Goal: Task Accomplishment & Management: Complete application form

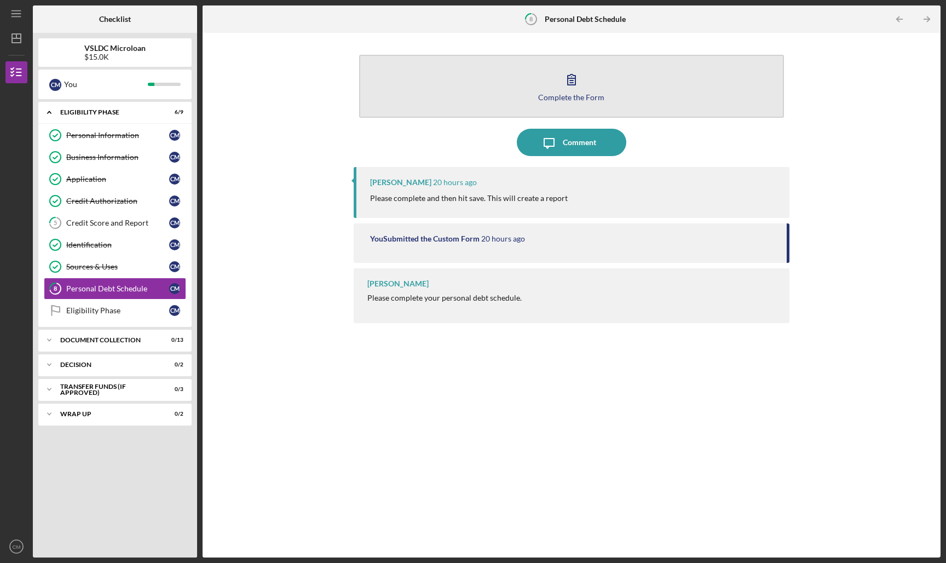
click at [565, 96] on div "Complete the Form" at bounding box center [571, 97] width 66 height 8
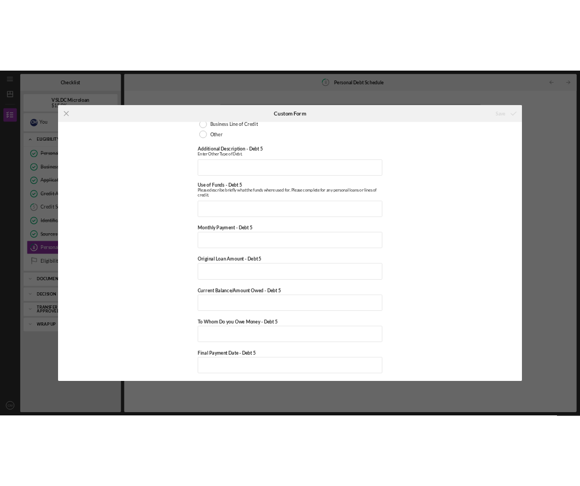
scroll to position [2959, 0]
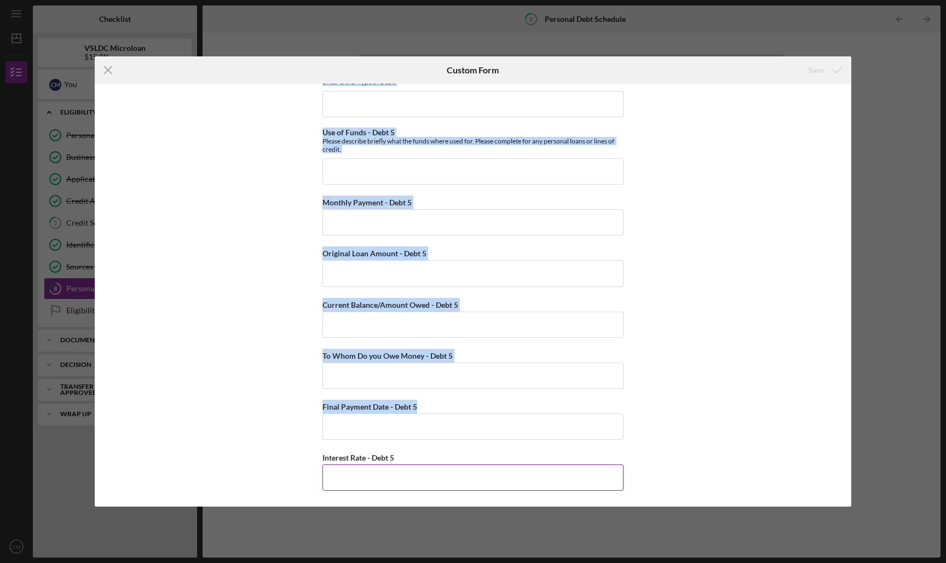
drag, startPoint x: 276, startPoint y: 100, endPoint x: 435, endPoint y: 480, distance: 411.7
click at [435, 480] on div "Personal Debt 1 Debt 1 Type of Debt - Debt 1 Vehicle Loan Vehicle Lease Real Es…" at bounding box center [473, 295] width 757 height 423
copy div "Personal Debt 1 Debt 1 Type of Debt - Debt 1 Vehicle Loan Vehicle Lease Real Es…"
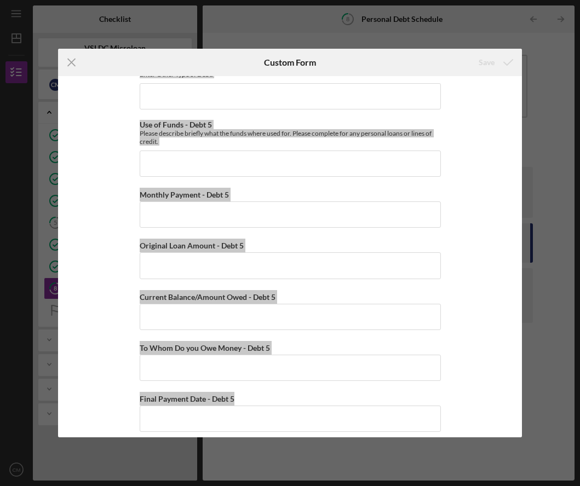
click at [467, 107] on div "Personal Debt 1 Debt 1 Type of Debt - Debt 1 Vehicle Loan Vehicle Lease Real Es…" at bounding box center [290, 256] width 464 height 361
drag, startPoint x: 556, startPoint y: 147, endPoint x: 206, endPoint y: 148, distance: 349.4
click at [206, 148] on div "Use of Funds - Debt 5 Please describe briefly what the funds where used for. Pl…" at bounding box center [290, 148] width 301 height 56
click at [246, 188] on div "Monthly Payment - Debt 5" at bounding box center [290, 195] width 301 height 14
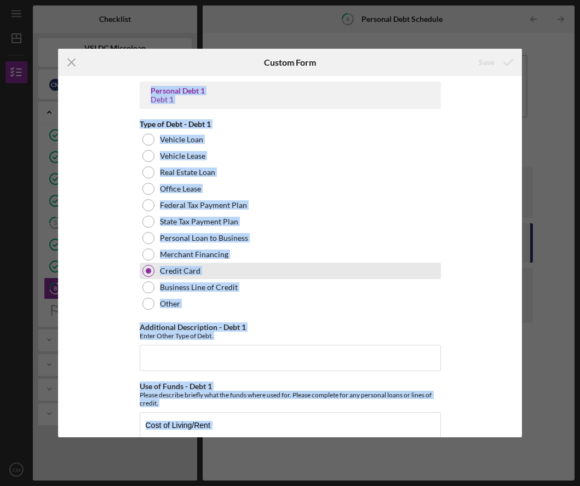
scroll to position [-1, 0]
click at [230, 271] on div "Credit Card" at bounding box center [290, 271] width 301 height 16
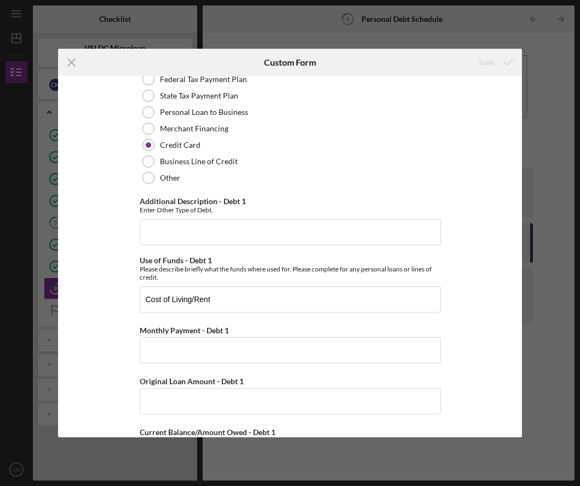
scroll to position [127, 0]
click at [206, 353] on input "Monthly Payment - Debt 1" at bounding box center [290, 350] width 301 height 26
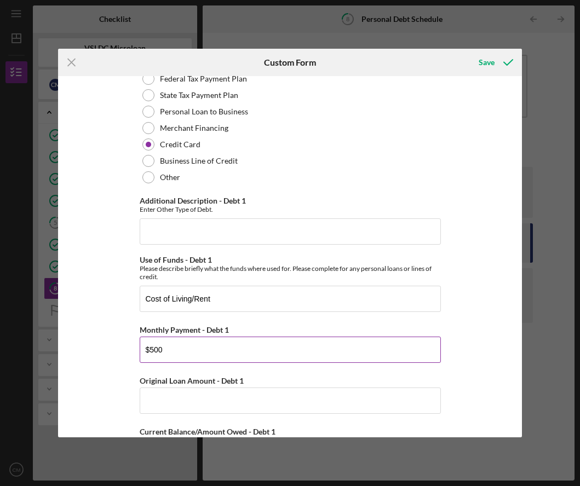
type input "$5,000"
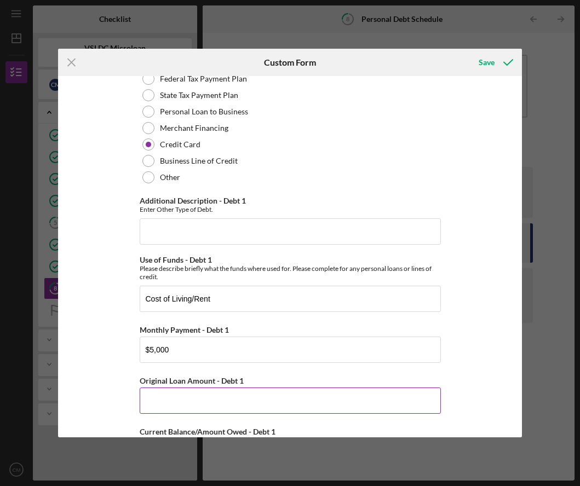
click at [209, 395] on input "Original Loan Amount - Debt 1" at bounding box center [290, 401] width 301 height 26
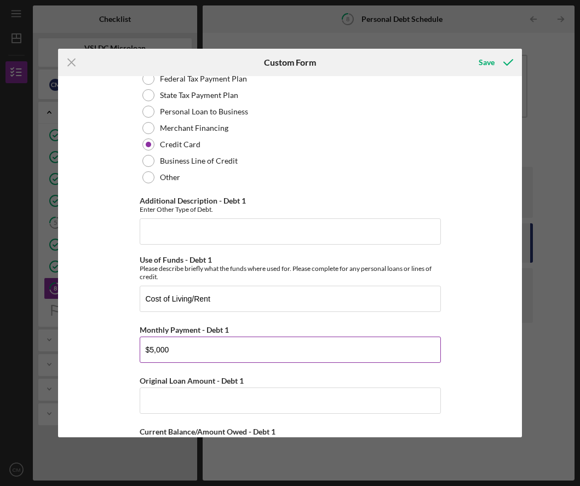
click at [278, 343] on input "$5,000" at bounding box center [290, 350] width 301 height 26
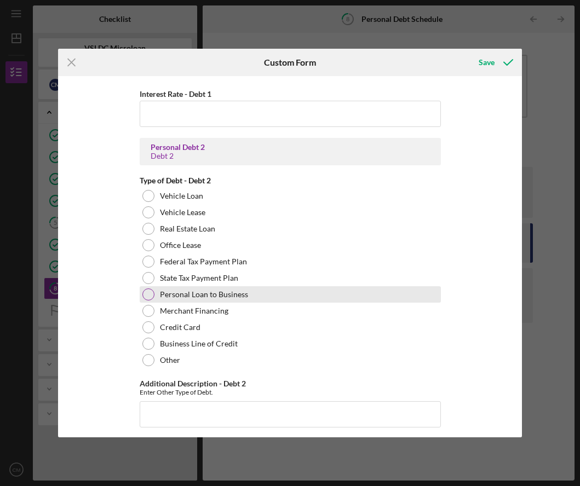
scroll to position [626, 0]
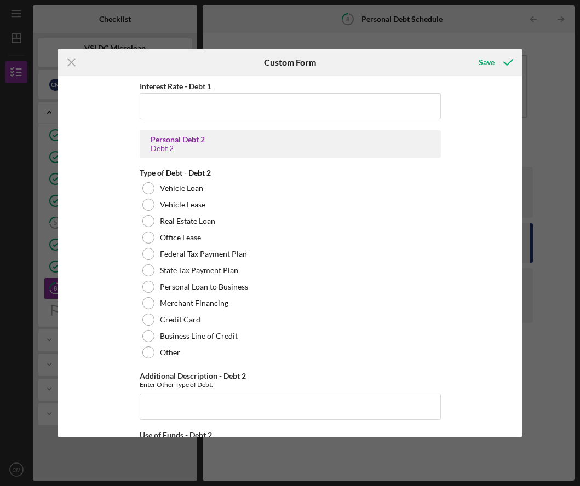
click at [89, 258] on div "Personal Debt 1 Debt 1 Type of Debt - Debt 1 Vehicle Loan Vehicle Lease Real Es…" at bounding box center [290, 256] width 464 height 361
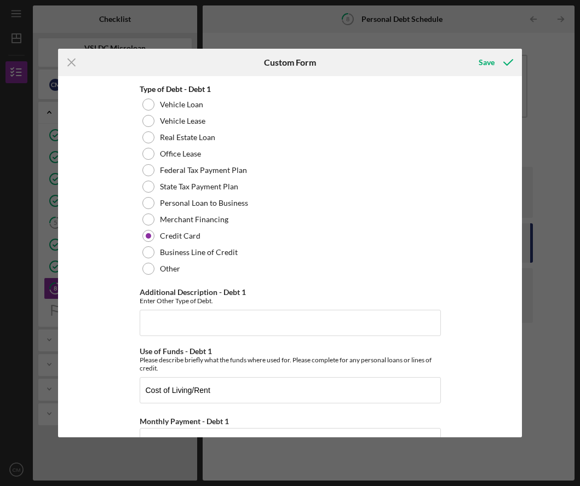
scroll to position [48, 0]
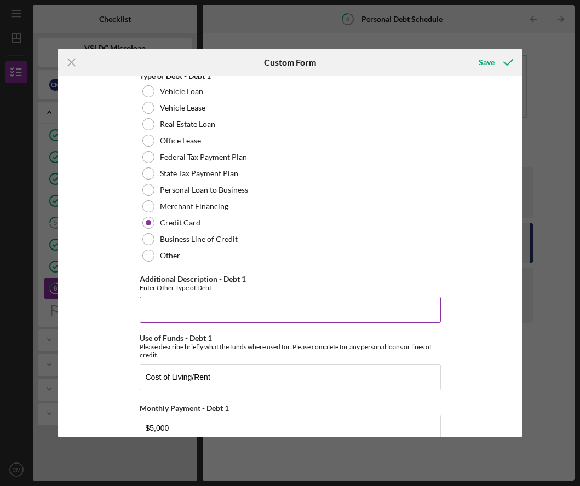
click at [194, 314] on input "Additional Description - Debt 1" at bounding box center [290, 310] width 301 height 26
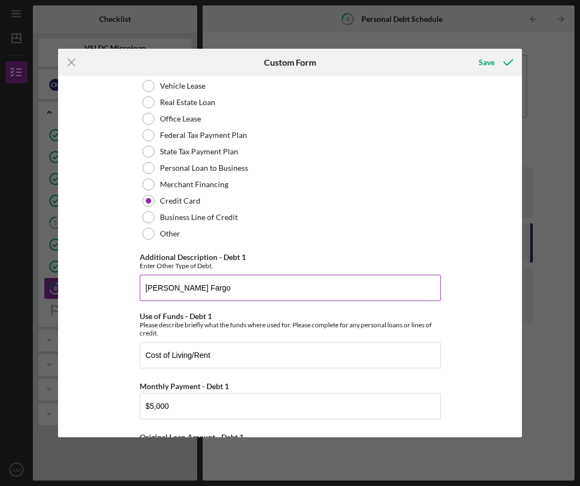
scroll to position [71, 0]
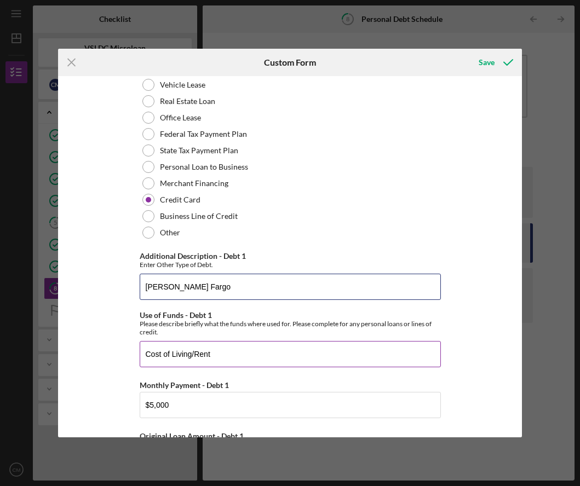
type input "[PERSON_NAME] Fargo"
click at [145, 352] on input "Cost of Living/Rent" at bounding box center [290, 354] width 301 height 26
click at [205, 357] on input "Cost of Living/Rent" at bounding box center [290, 354] width 301 height 26
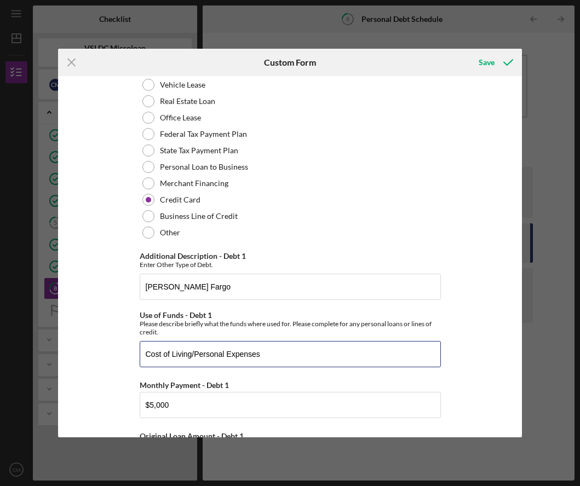
type input "Cost of Living/Personal Expenses"
click at [503, 358] on div "Personal Debt 1 Debt 1 Type of Debt - Debt 1 Vehicle Loan Vehicle Lease Real Es…" at bounding box center [290, 256] width 464 height 361
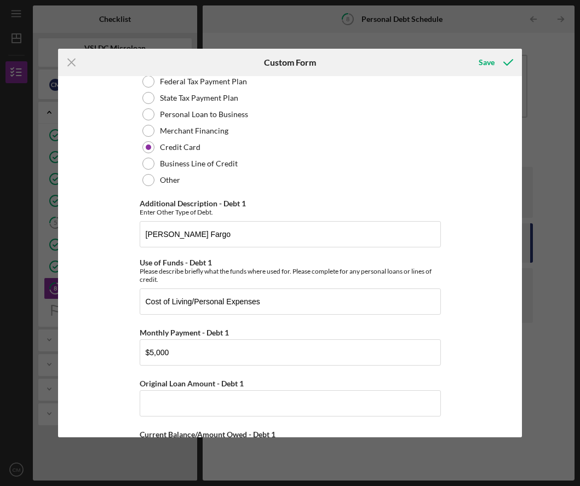
scroll to position [134, 0]
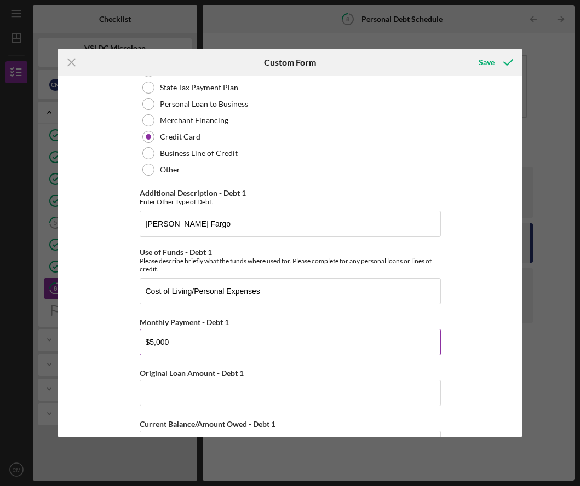
click at [148, 343] on input "$5,000" at bounding box center [290, 342] width 301 height 26
type input "$3,000"
click at [251, 406] on input "Original Loan Amount - Debt 1" at bounding box center [290, 393] width 301 height 26
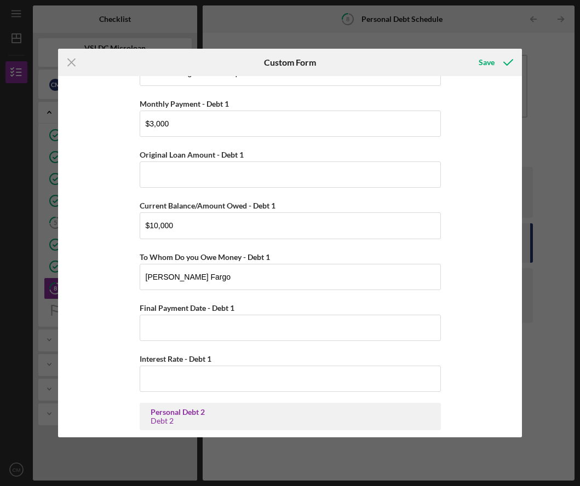
scroll to position [362, 0]
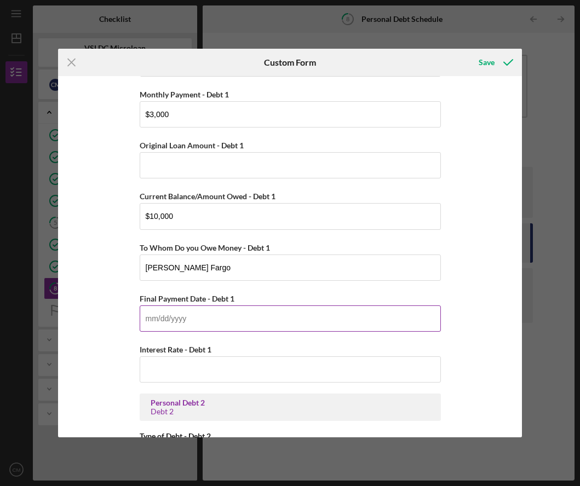
click at [222, 320] on input "Final Payment Date - Debt 1" at bounding box center [290, 319] width 301 height 26
click at [475, 316] on div "Personal Debt 1 Debt 1 Type of Debt - Debt 1 Vehicle Loan Vehicle Lease Real Es…" at bounding box center [290, 256] width 464 height 361
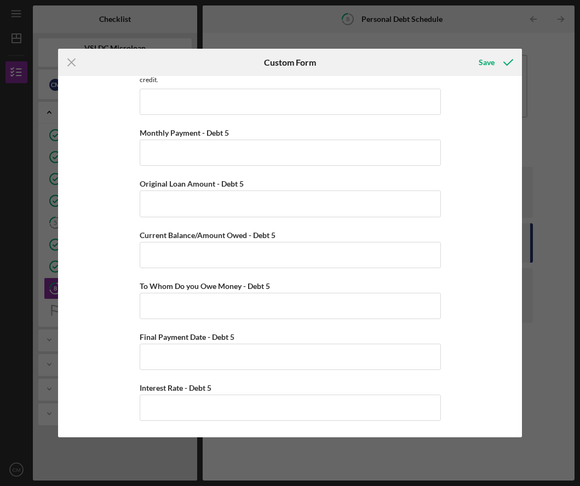
scroll to position [3020, 0]
click at [497, 59] on icon "submit" at bounding box center [508, 62] width 27 height 27
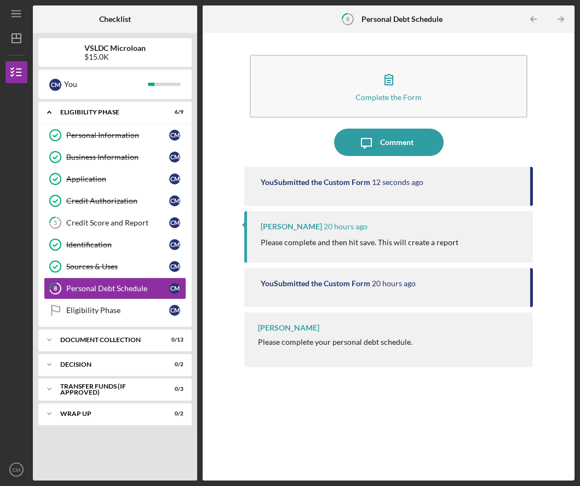
click at [270, 372] on div "You Submitted the Custom Form 12 seconds ago [PERSON_NAME] 20 hours ago Please …" at bounding box center [388, 315] width 289 height 297
